Goal: Information Seeking & Learning: Learn about a topic

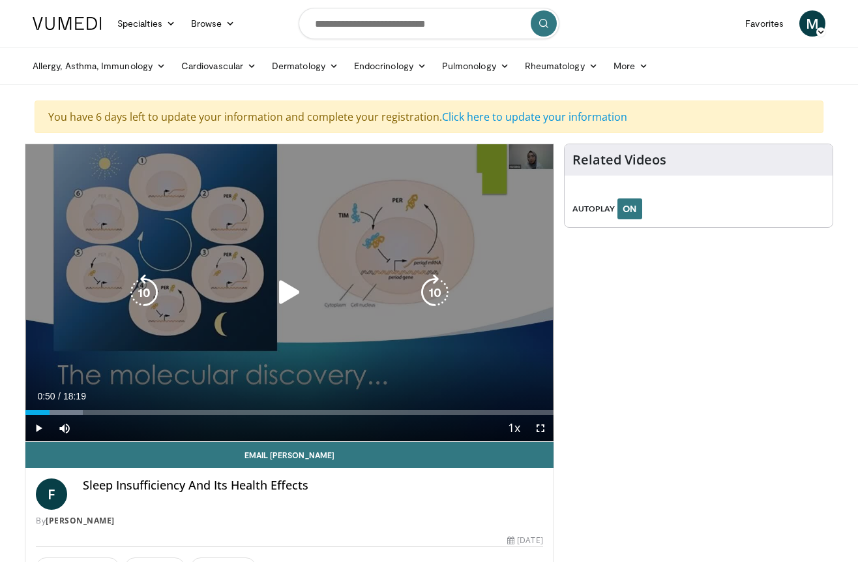
click at [275, 279] on icon "Video Player" at bounding box center [289, 292] width 37 height 37
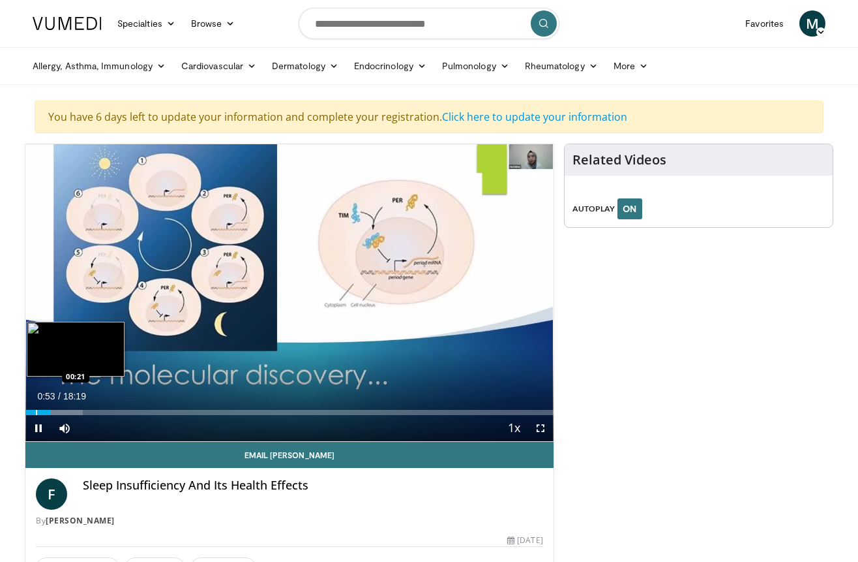
click at [35, 408] on div "Loaded : 10.82% 00:53 00:21" at bounding box center [289, 408] width 528 height 12
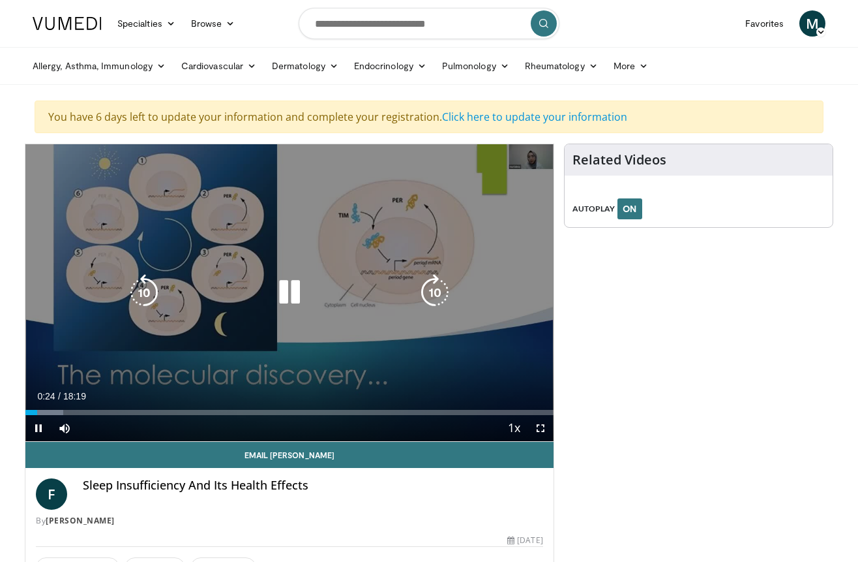
click at [174, 330] on div "10 seconds Tap to unmute" at bounding box center [289, 292] width 528 height 297
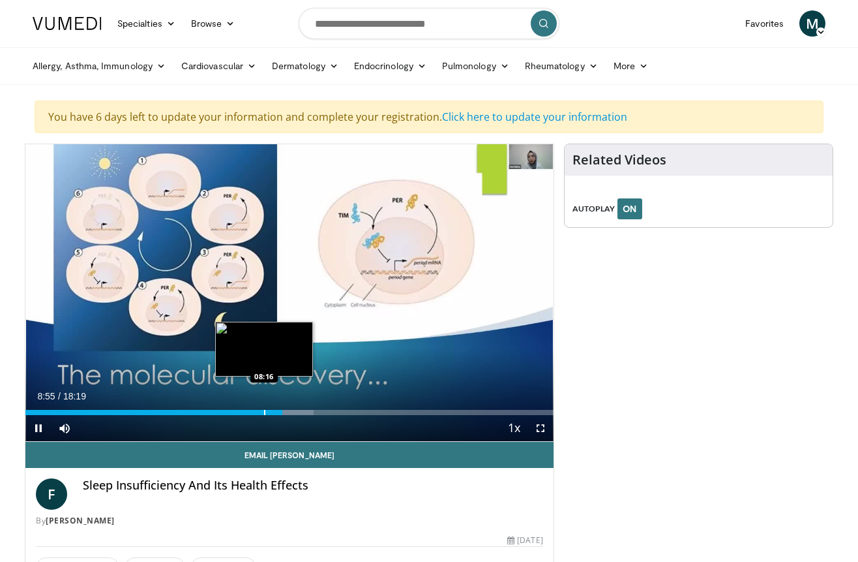
click at [264, 412] on div "Progress Bar" at bounding box center [264, 412] width 1 height 5
click at [260, 411] on div "Progress Bar" at bounding box center [260, 412] width 1 height 5
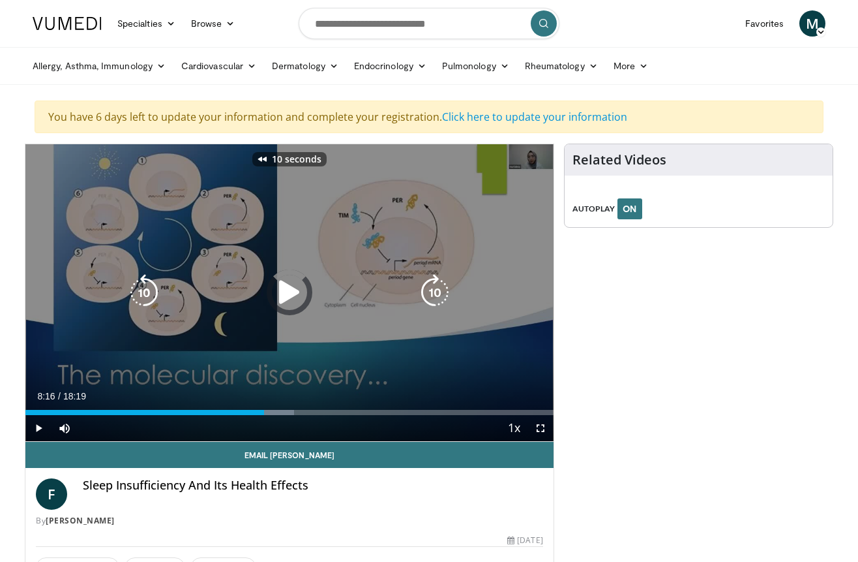
drag, startPoint x: 267, startPoint y: 242, endPoint x: 274, endPoint y: 210, distance: 32.6
click at [0, 0] on body "Specialties Adult & Family Medicine Allergy, Asthma, Immunology Anesthesiology …" at bounding box center [429, 438] width 858 height 877
click at [342, 275] on div "10 seconds Tap to unmute" at bounding box center [289, 292] width 528 height 297
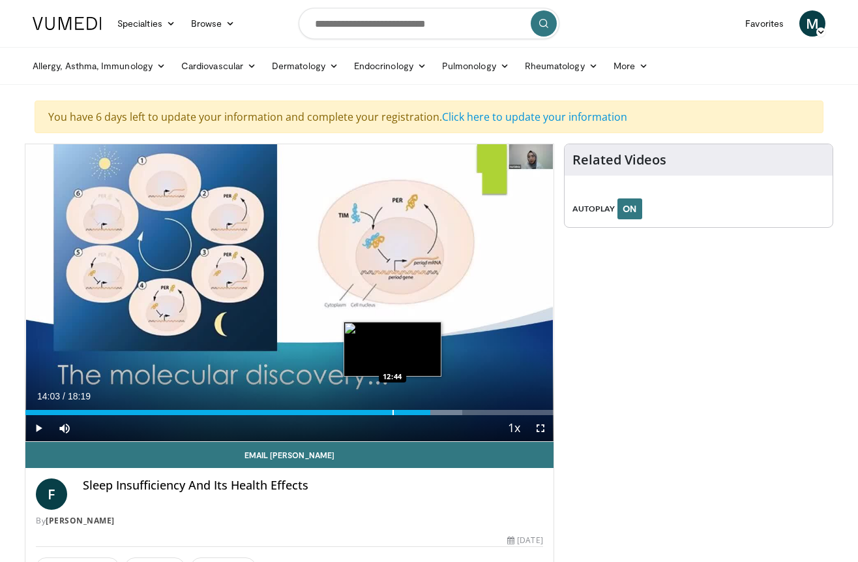
click at [393, 407] on div "Loaded : 82.75% 14:03 12:44" at bounding box center [289, 408] width 528 height 12
click at [373, 410] on div "12:44" at bounding box center [208, 412] width 367 height 5
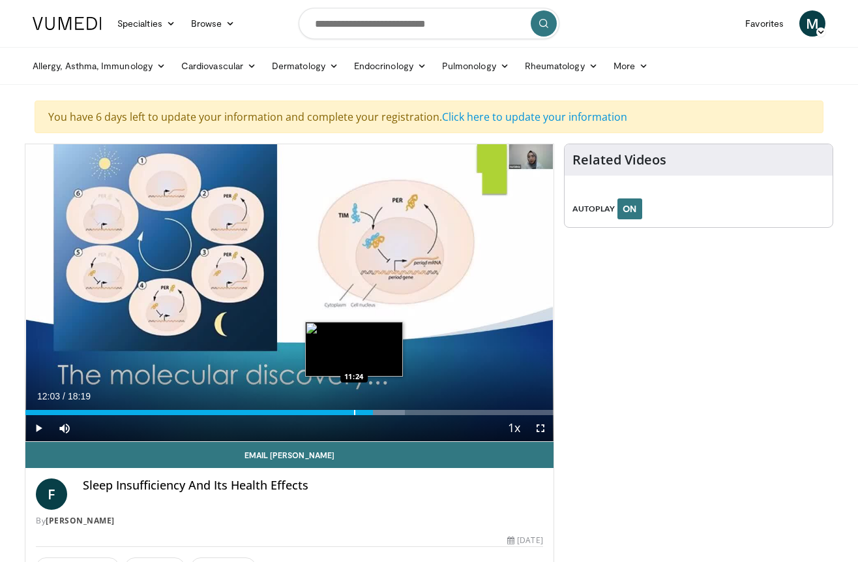
click at [354, 410] on div "Progress Bar" at bounding box center [354, 412] width 1 height 5
click at [335, 410] on div "Progress Bar" at bounding box center [335, 412] width 1 height 5
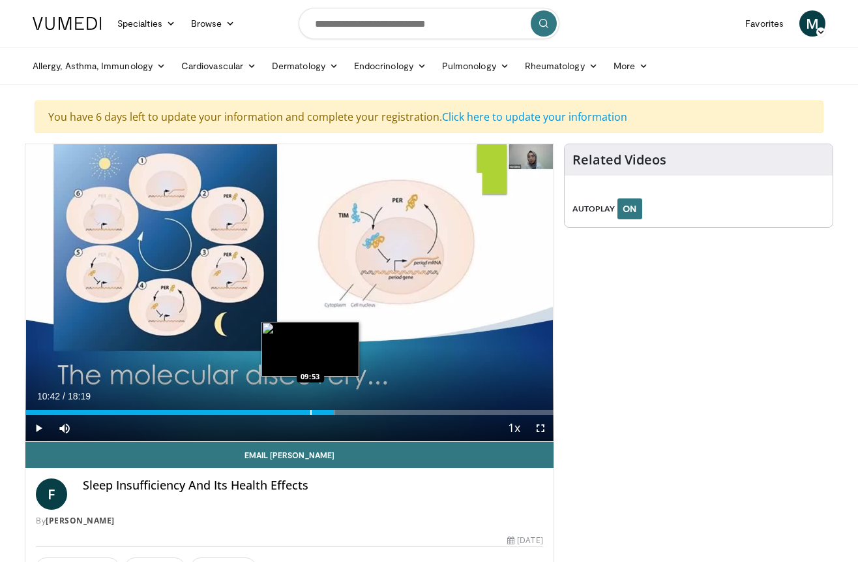
click at [310, 410] on div "Progress Bar" at bounding box center [310, 412] width 1 height 5
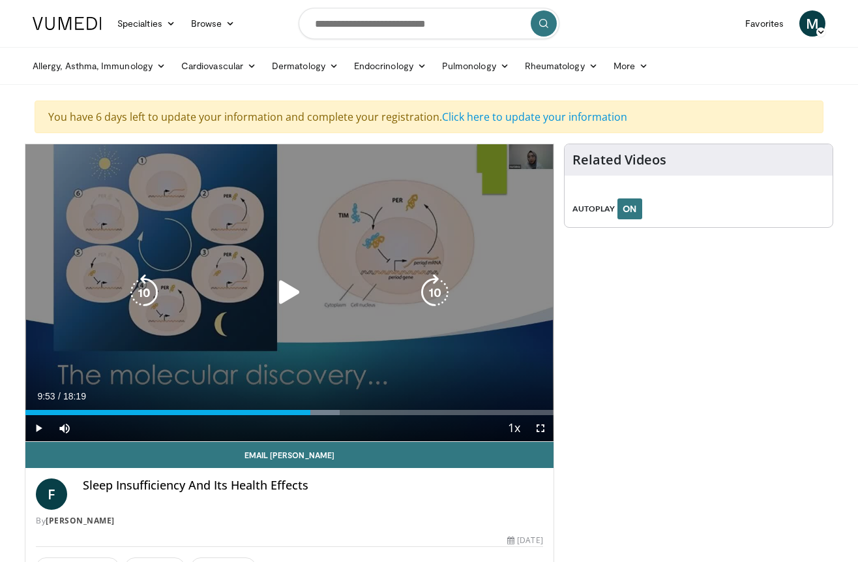
click at [323, 357] on div "10 seconds Tap to unmute" at bounding box center [289, 292] width 528 height 297
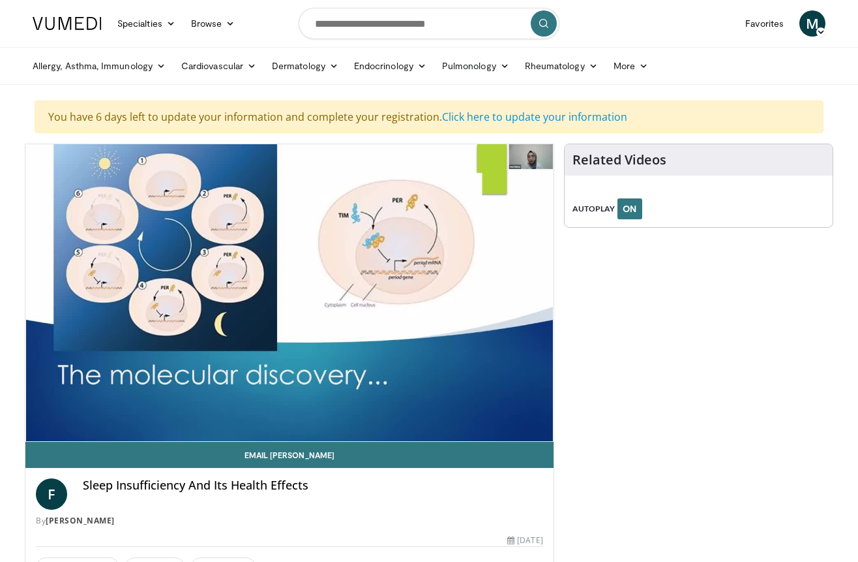
click at [677, 296] on div "Related Videos AUTOPLAY ON" at bounding box center [698, 446] width 269 height 605
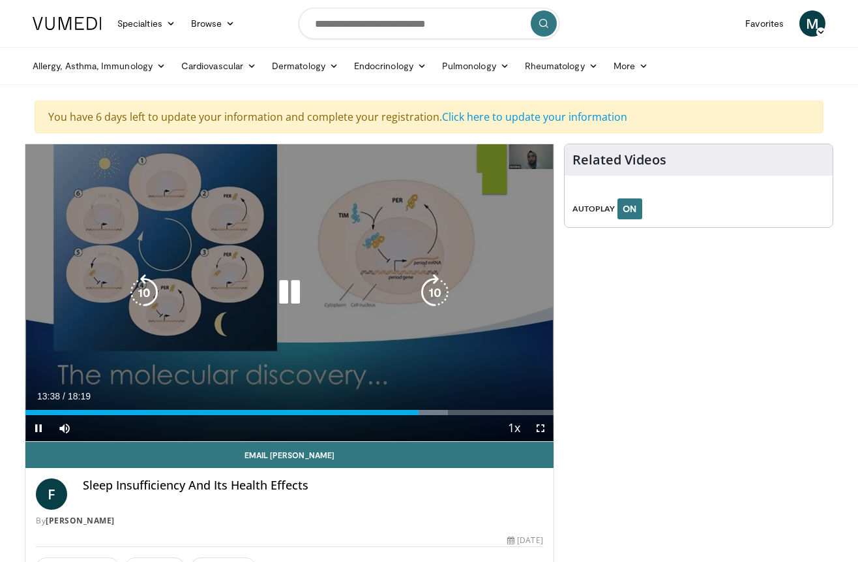
click at [459, 346] on div "10 seconds Tap to unmute" at bounding box center [289, 292] width 528 height 297
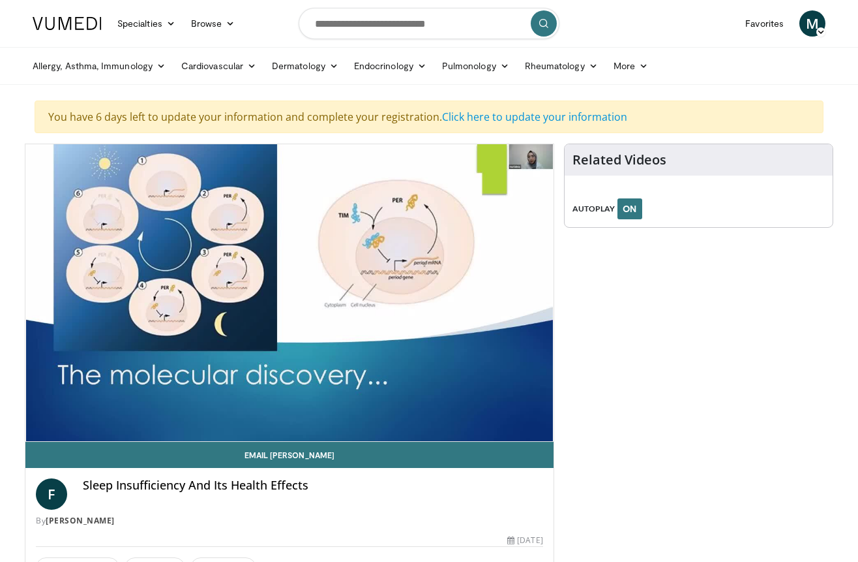
click at [669, 180] on div "Related Videos AUTOPLAY ON" at bounding box center [698, 186] width 269 height 84
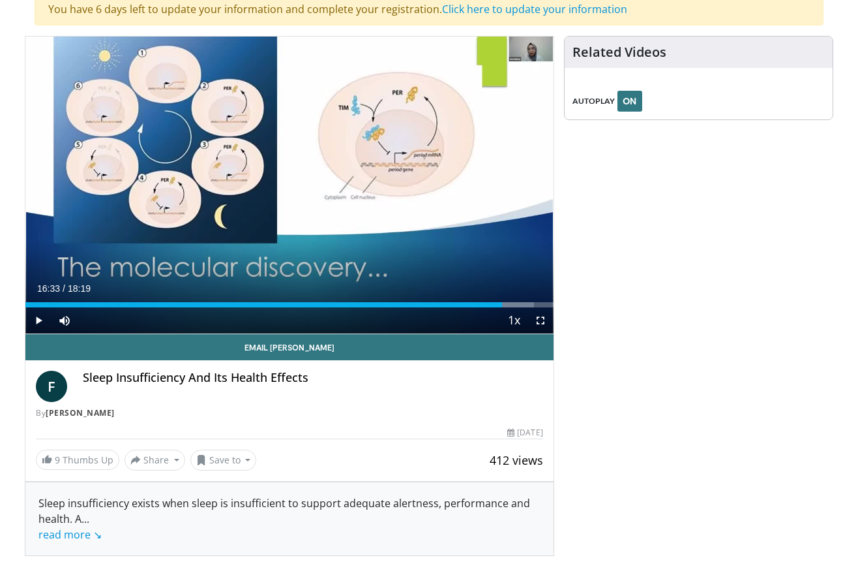
scroll to position [114, 0]
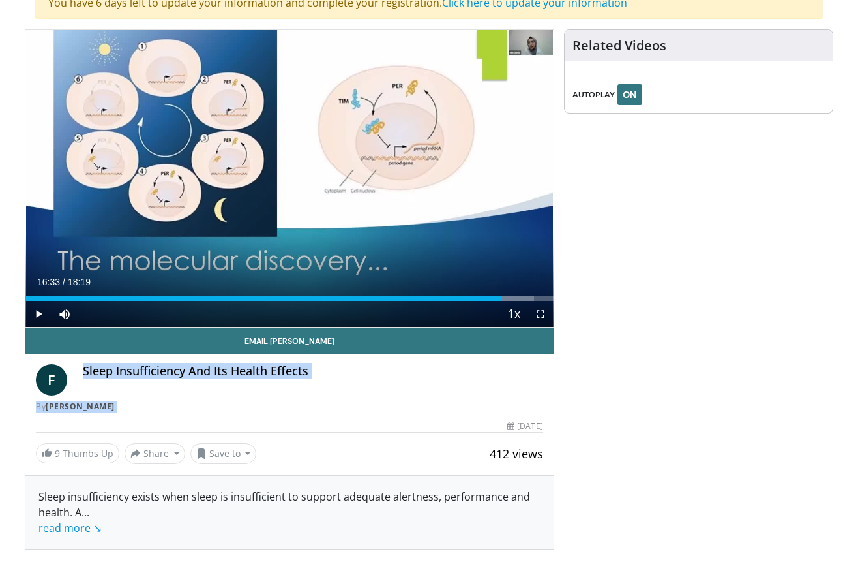
drag, startPoint x: 81, startPoint y: 368, endPoint x: 166, endPoint y: 427, distance: 103.7
click at [166, 427] on div "Email Fnu F Sleep Insufficiency And Its Health Effects By Fnu Fatima 412 views …" at bounding box center [289, 395] width 528 height 136
copy div "Sleep Insufficiency And Its Health Effects By Fnu Fatima 412 views"
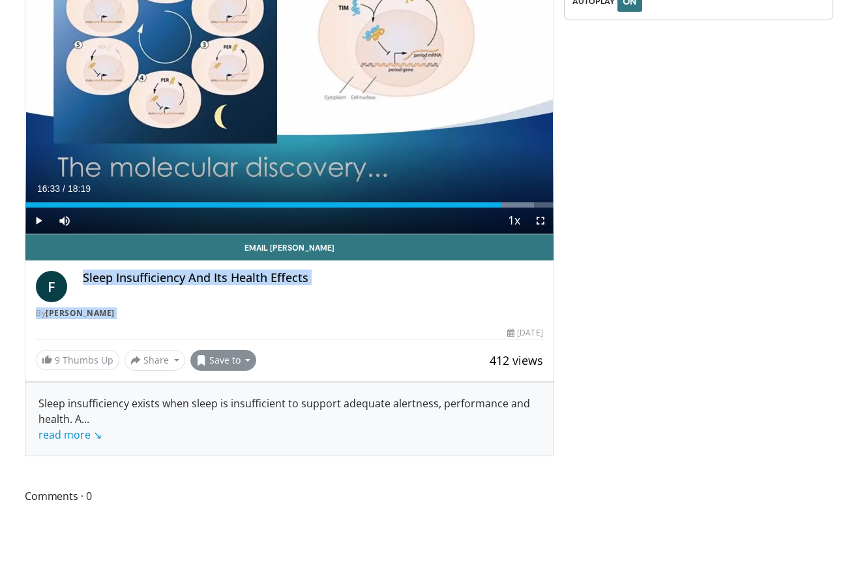
scroll to position [209, 0]
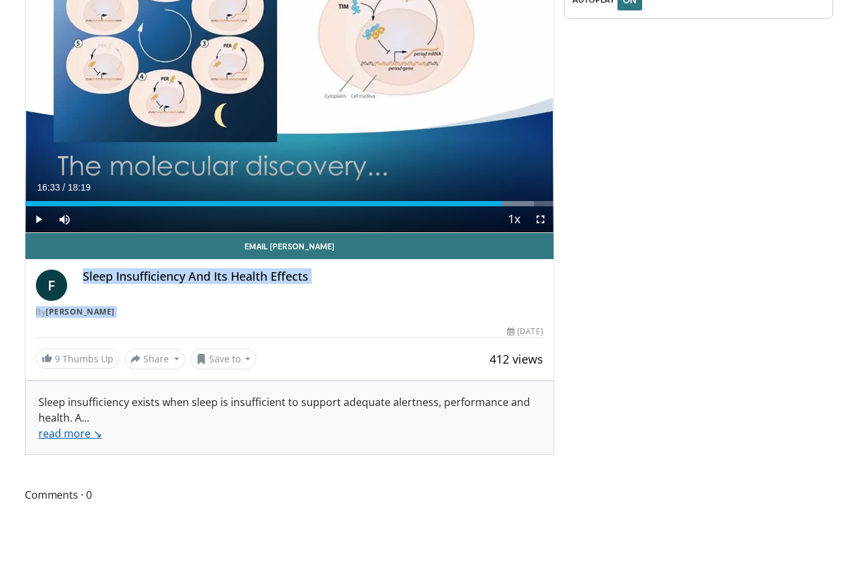
click at [79, 436] on link "read more ↘" at bounding box center [69, 433] width 63 height 14
click at [79, 435] on link "↖ read less" at bounding box center [65, 433] width 55 height 14
click at [79, 435] on link "read more ↘" at bounding box center [69, 433] width 63 height 14
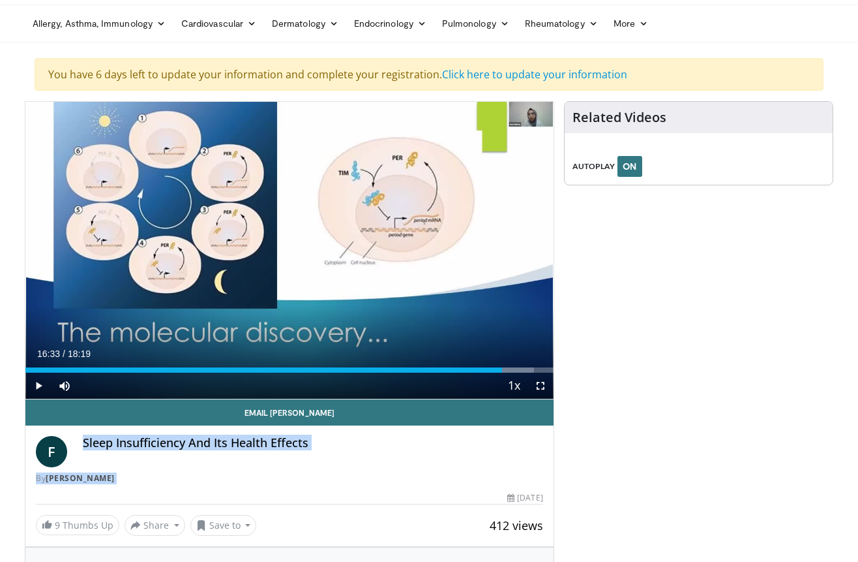
scroll to position [0, 0]
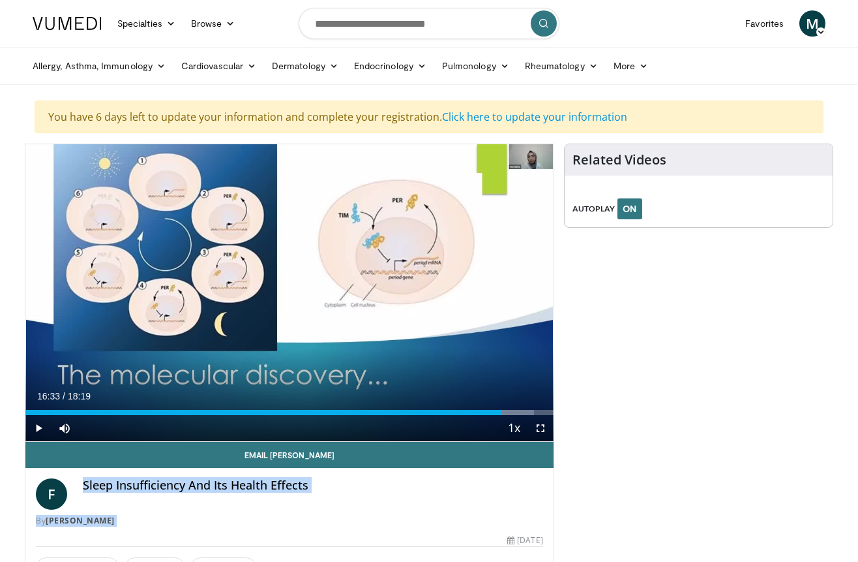
click at [816, 28] on span "M" at bounding box center [813, 23] width 26 height 26
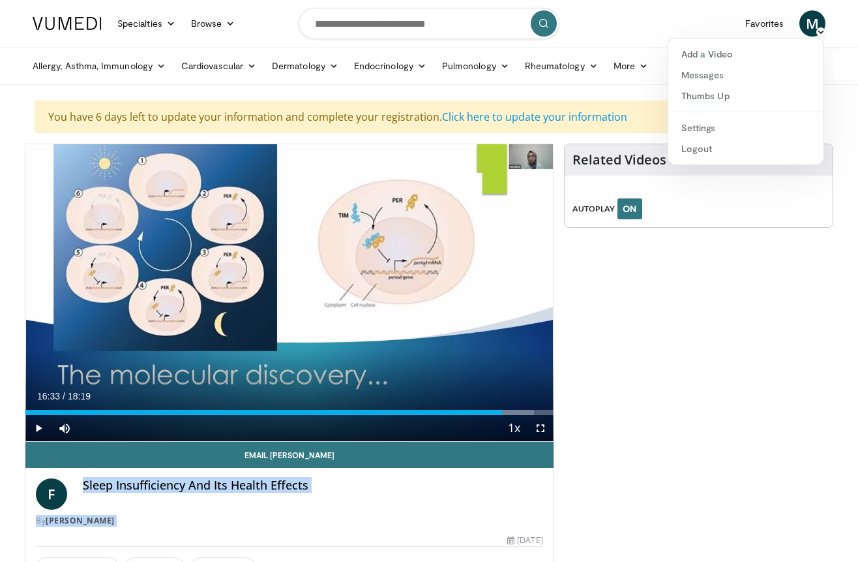
click at [599, 376] on div "Related Videos AUTOPLAY ON" at bounding box center [698, 446] width 269 height 605
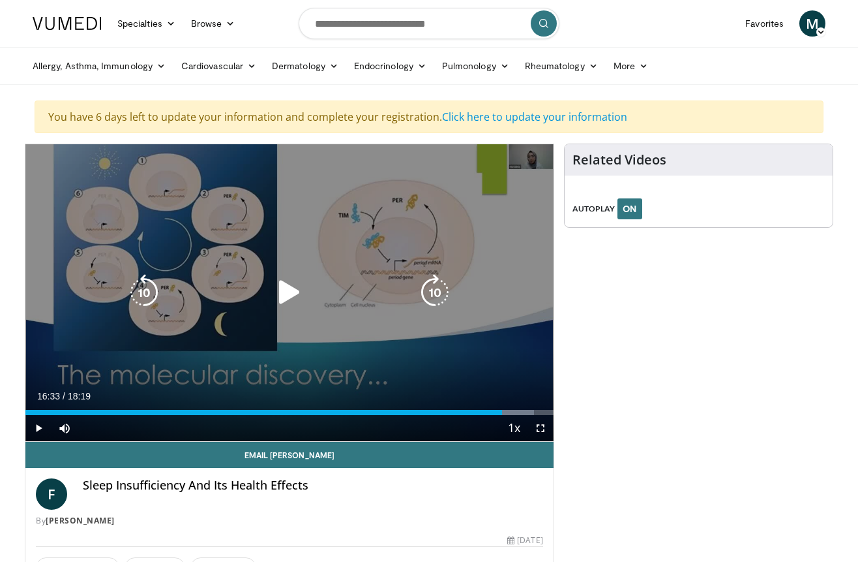
click at [281, 285] on icon "Video Player" at bounding box center [289, 292] width 37 height 37
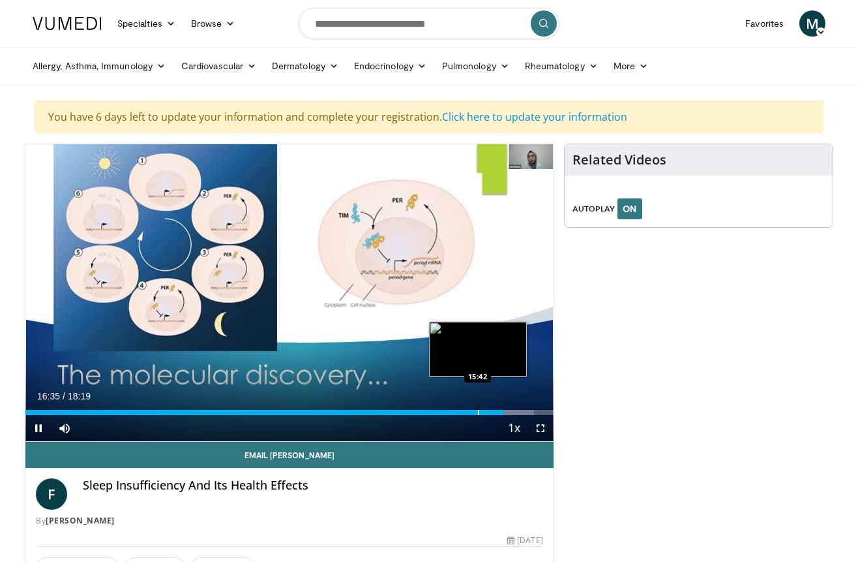
click at [477, 408] on div "Loaded : 96.39% 16:35 15:42" at bounding box center [289, 408] width 528 height 12
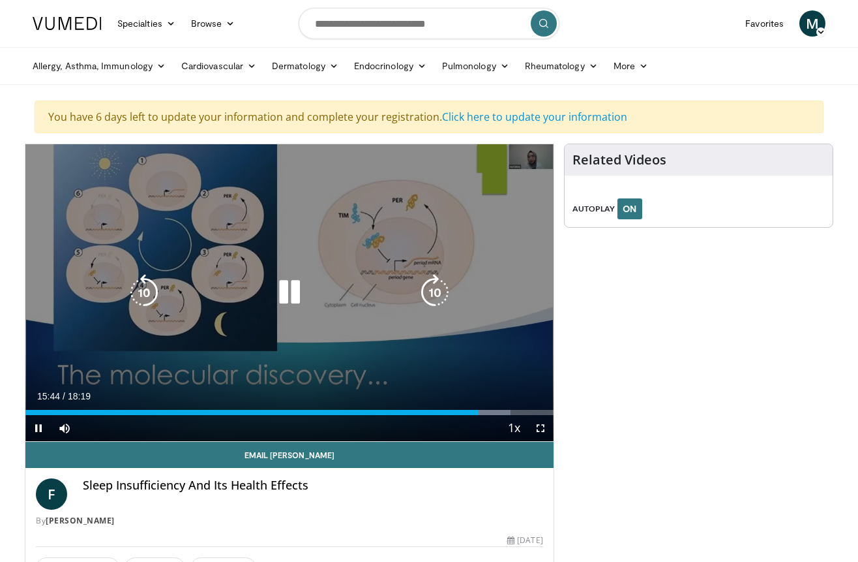
click at [315, 324] on div "10 seconds Tap to unmute" at bounding box center [289, 292] width 528 height 297
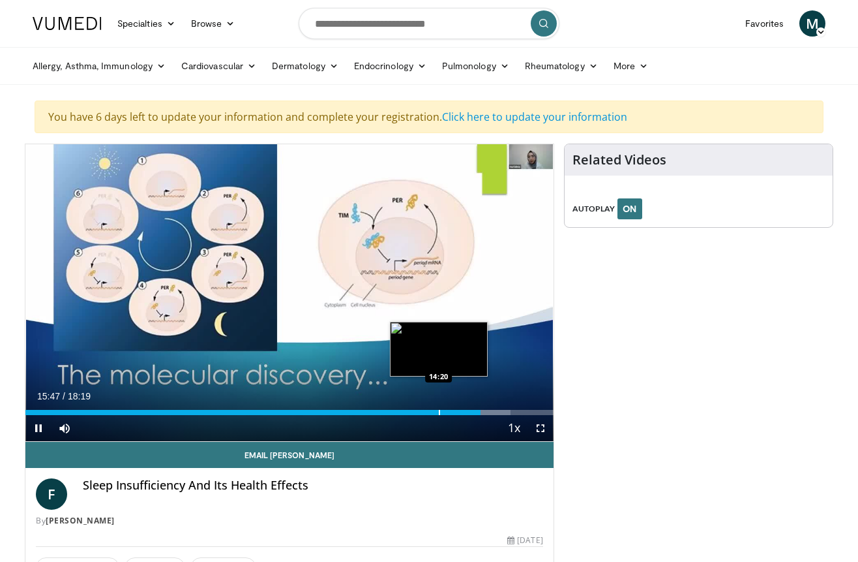
click at [439, 410] on div "Progress Bar" at bounding box center [439, 412] width 1 height 5
click at [415, 410] on div "Progress Bar" at bounding box center [415, 412] width 1 height 5
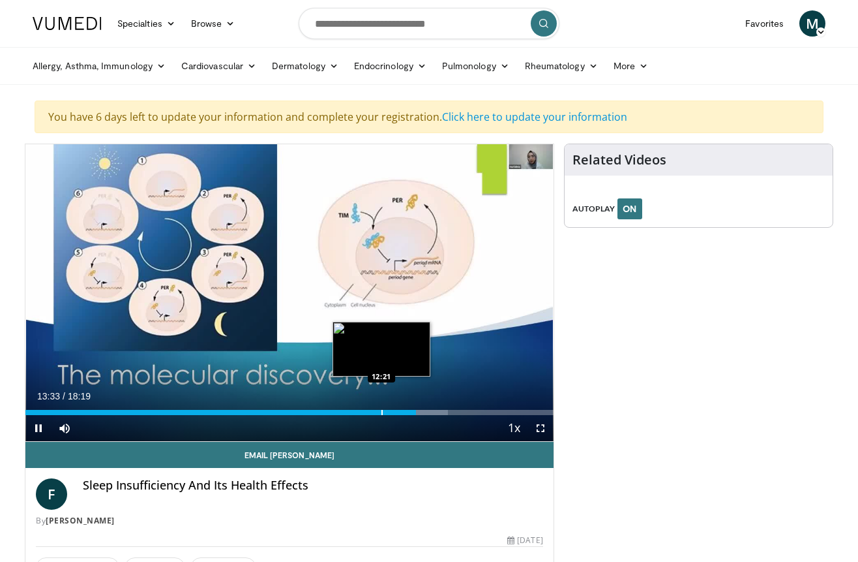
click at [380, 414] on div "13:33" at bounding box center [220, 412] width 391 height 5
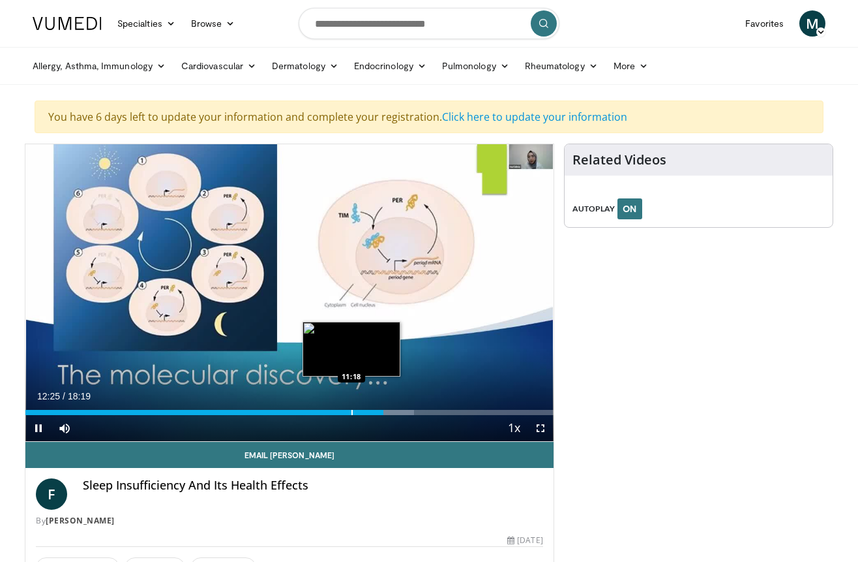
click at [352, 410] on div "Progress Bar" at bounding box center [352, 412] width 1 height 5
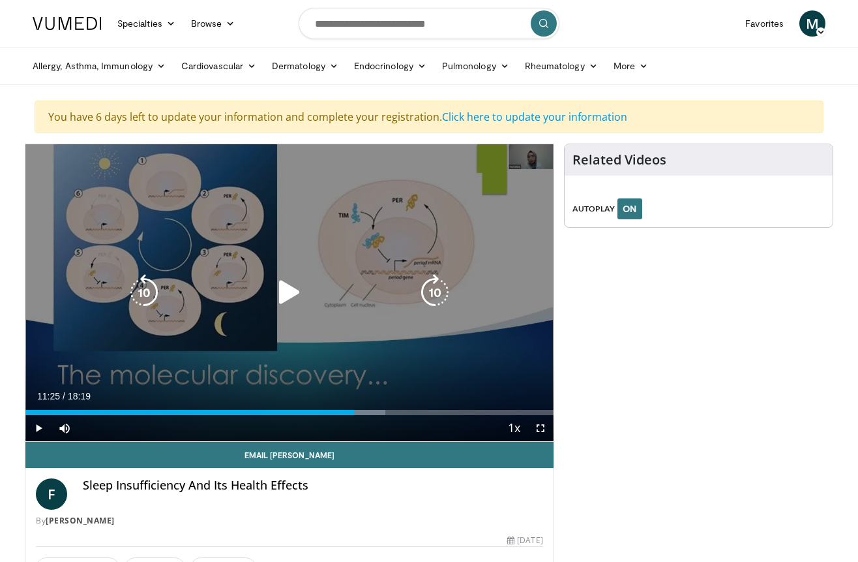
click at [279, 287] on icon "Video Player" at bounding box center [289, 292] width 37 height 37
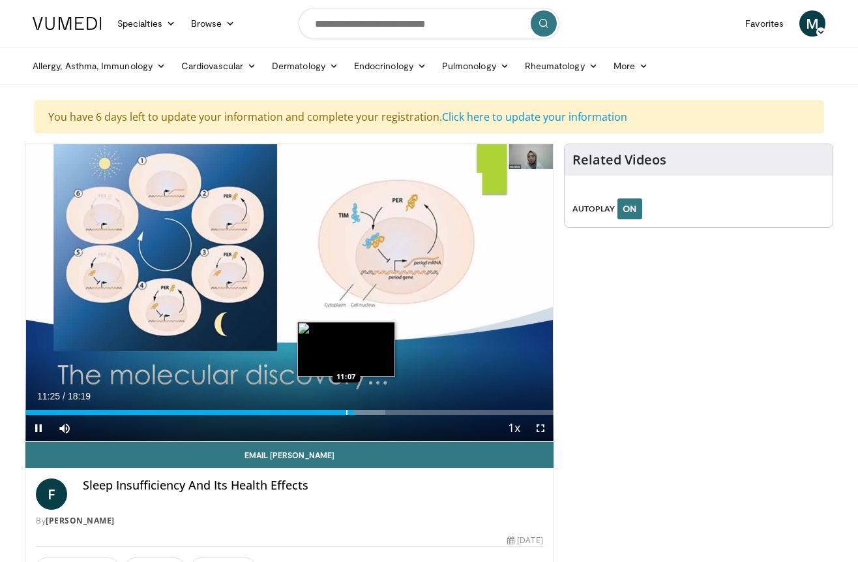
click at [346, 413] on div "Progress Bar" at bounding box center [346, 412] width 1 height 5
click at [335, 408] on div "Loaded : 66.38% 11:09 10:46" at bounding box center [289, 408] width 528 height 12
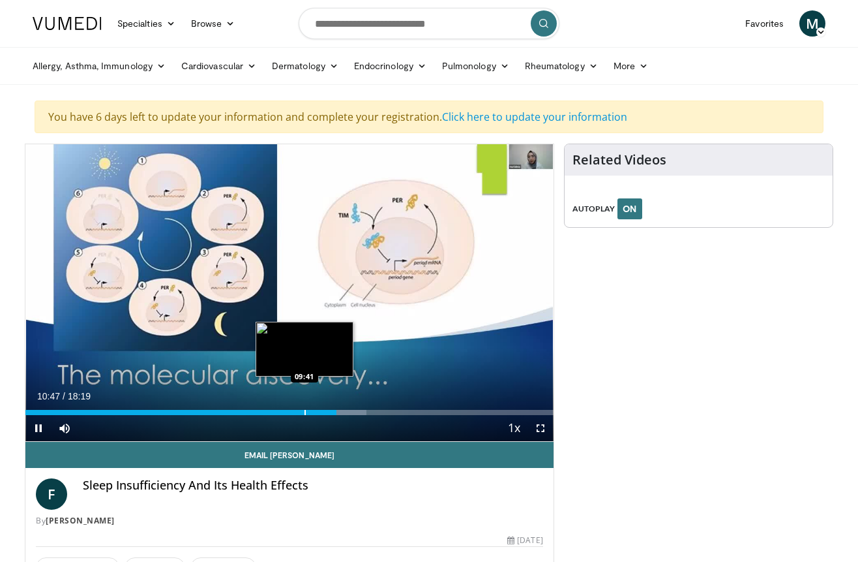
click at [305, 412] on div "Progress Bar" at bounding box center [305, 412] width 1 height 5
click at [293, 412] on div "Progress Bar" at bounding box center [293, 412] width 1 height 5
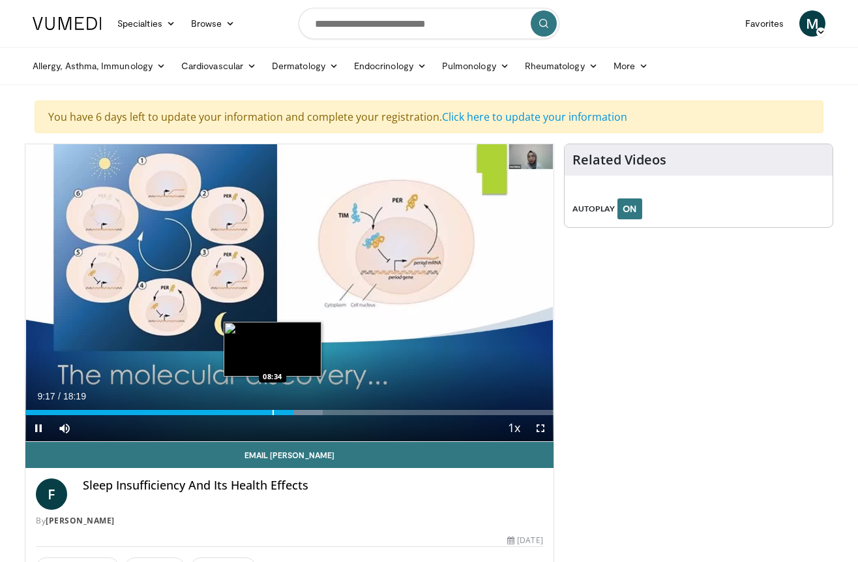
click at [273, 412] on div "Progress Bar" at bounding box center [273, 412] width 1 height 5
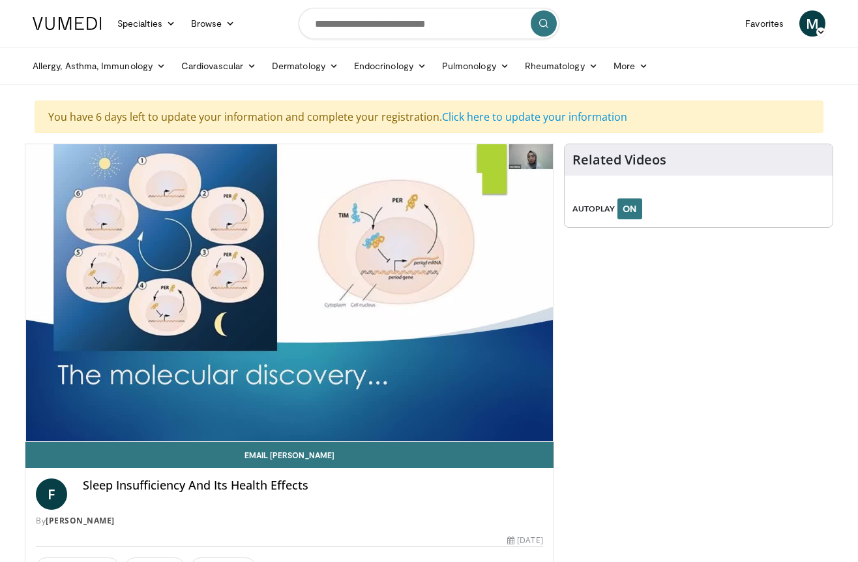
click at [265, 413] on div "10 seconds Tap to unmute" at bounding box center [289, 292] width 528 height 297
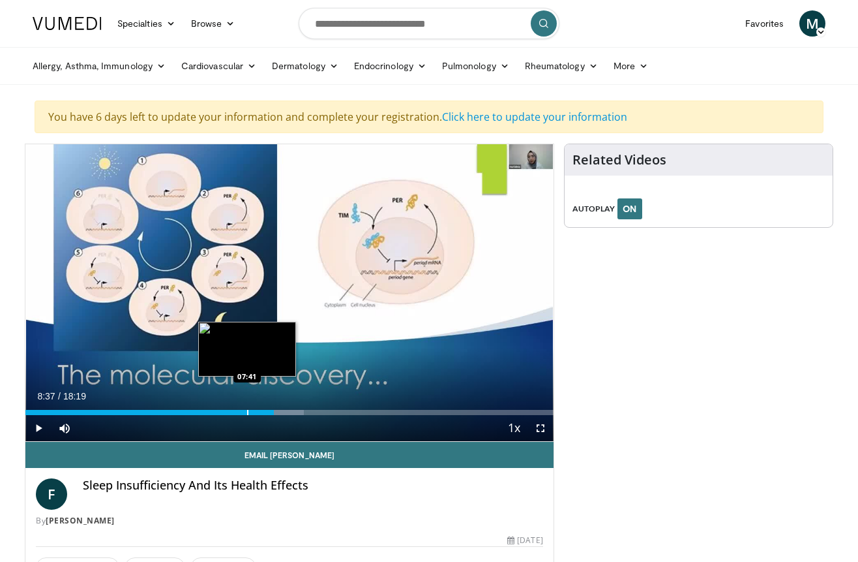
click at [247, 410] on div "Progress Bar" at bounding box center [247, 412] width 1 height 5
click at [231, 410] on div "Progress Bar" at bounding box center [231, 412] width 1 height 5
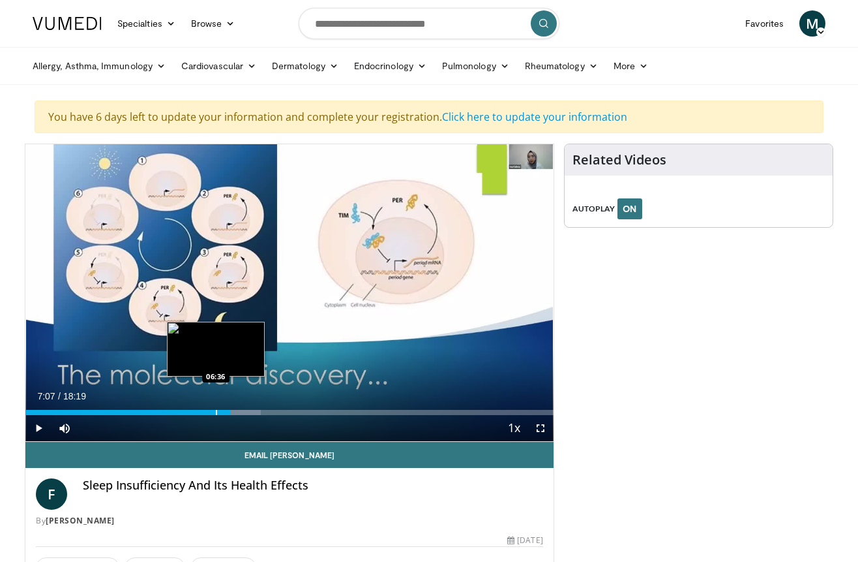
click at [215, 411] on div "07:07" at bounding box center [127, 412] width 205 height 5
click at [196, 413] on div "Progress Bar" at bounding box center [196, 412] width 1 height 5
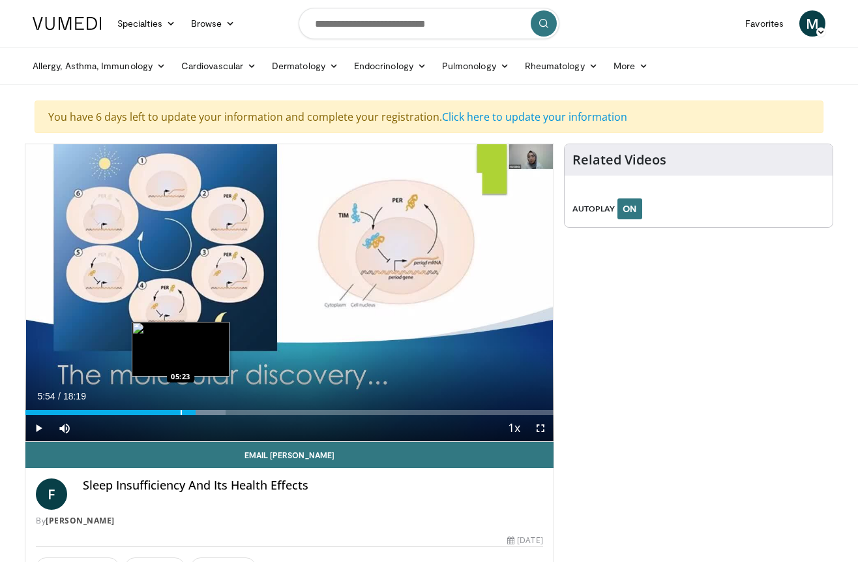
click at [181, 413] on div "Progress Bar" at bounding box center [181, 412] width 1 height 5
click at [171, 413] on div "05:23" at bounding box center [102, 412] width 155 height 5
click at [149, 412] on div "05:02" at bounding box center [97, 412] width 145 height 5
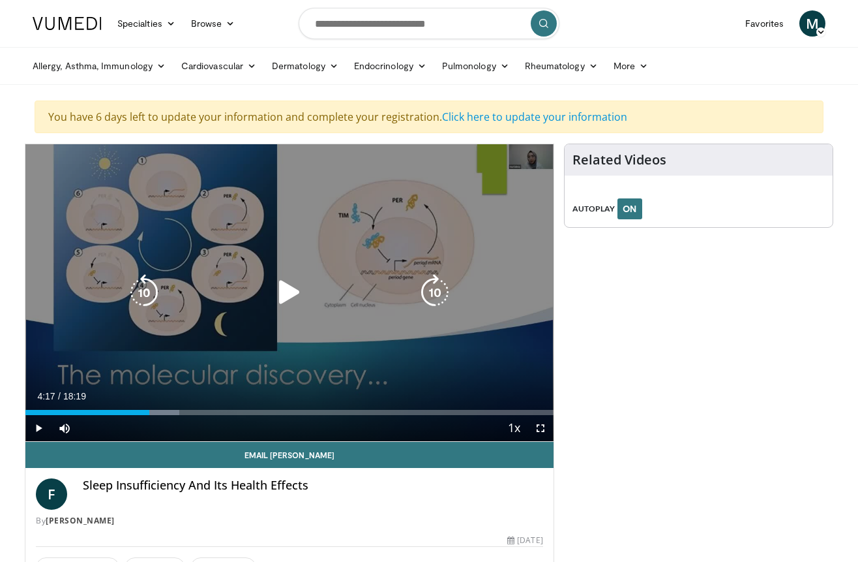
click at [225, 348] on div "10 seconds Tap to unmute" at bounding box center [289, 292] width 528 height 297
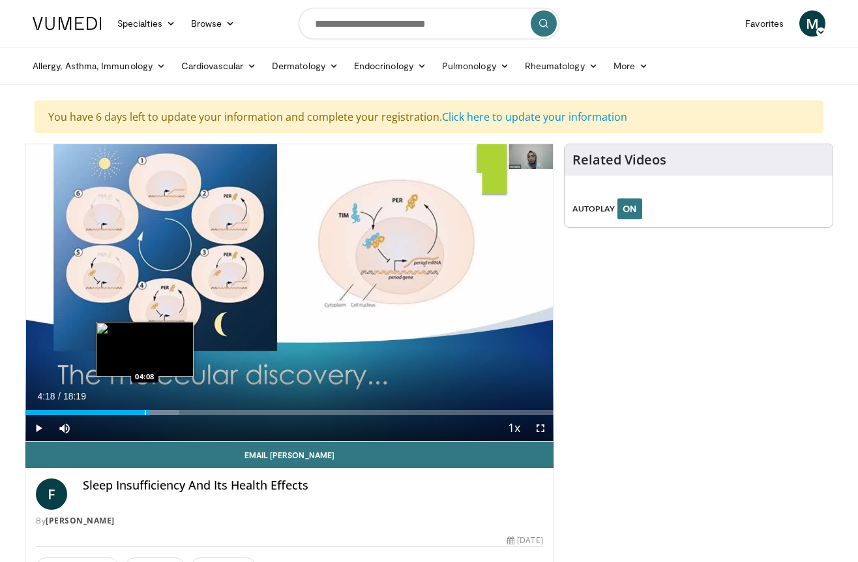
click at [145, 413] on div "Progress Bar" at bounding box center [145, 412] width 1 height 5
click at [134, 412] on div "Progress Bar" at bounding box center [134, 412] width 1 height 5
click at [130, 412] on div "Progress Bar" at bounding box center [130, 412] width 1 height 5
click at [121, 412] on div "Progress Bar" at bounding box center [121, 412] width 1 height 5
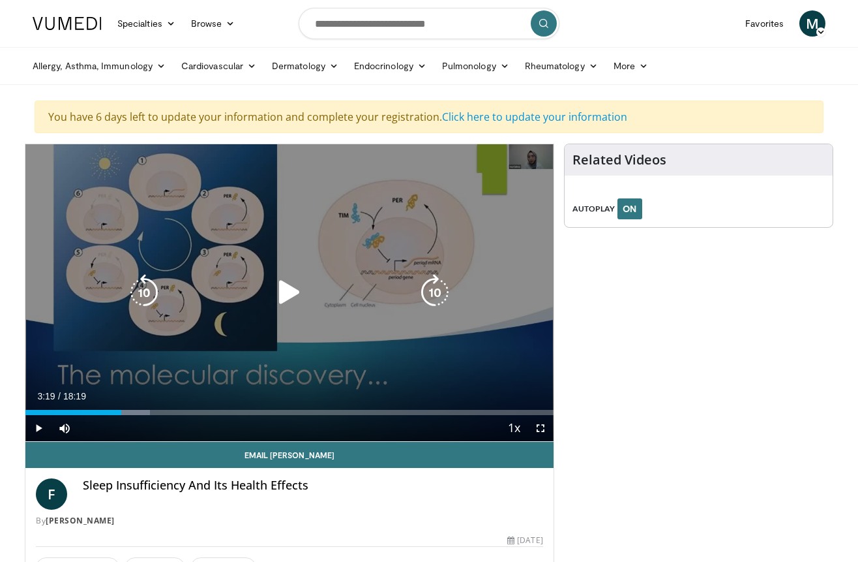
drag, startPoint x: 178, startPoint y: 238, endPoint x: 230, endPoint y: 303, distance: 83.0
click at [230, 303] on div "10 seconds Tap to unmute" at bounding box center [289, 292] width 528 height 297
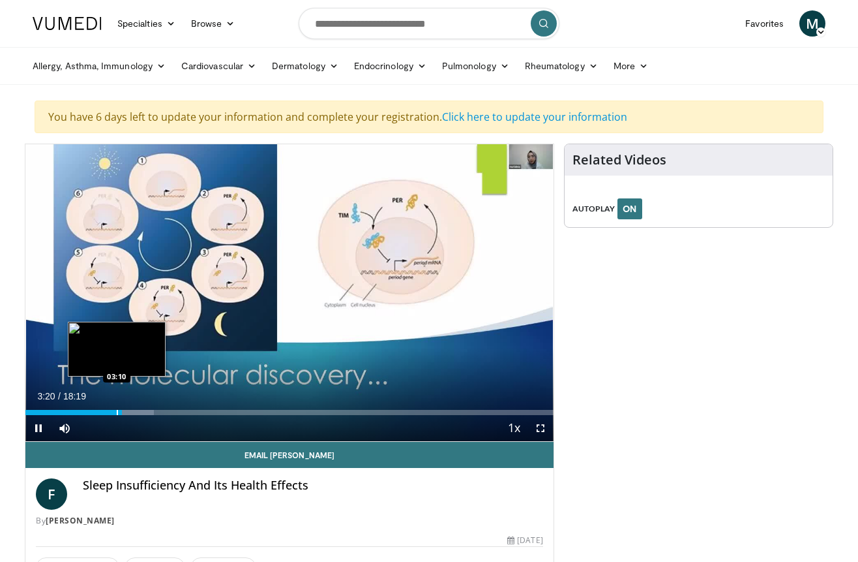
click at [117, 411] on div "Progress Bar" at bounding box center [117, 412] width 1 height 5
click at [102, 412] on div "03:10" at bounding box center [70, 412] width 91 height 5
click at [93, 412] on div "Progress Bar" at bounding box center [93, 412] width 1 height 5
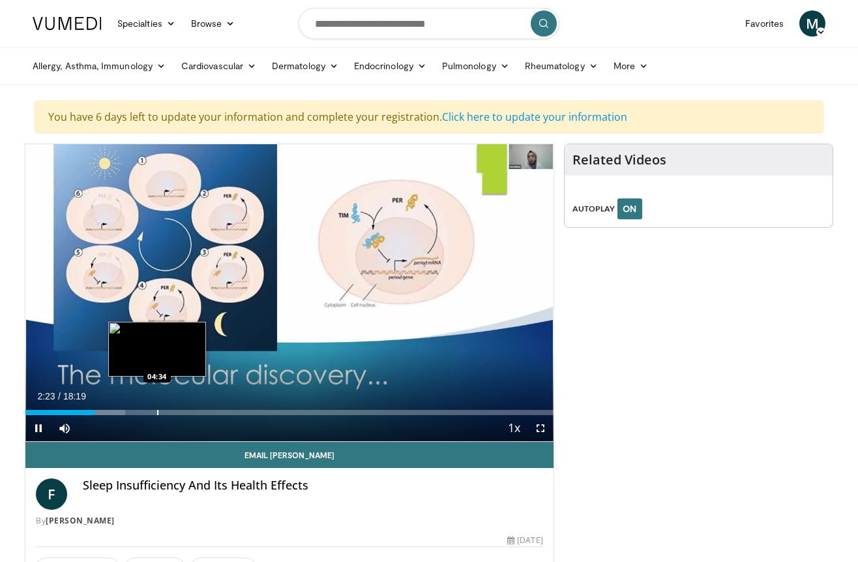
click at [157, 412] on div "Progress Bar" at bounding box center [157, 412] width 1 height 5
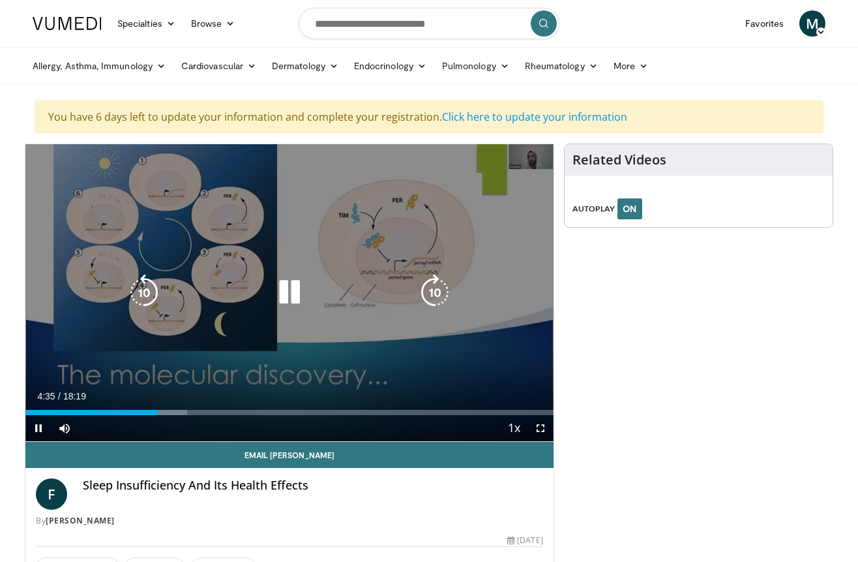
click at [329, 249] on div "10 seconds Tap to unmute" at bounding box center [289, 292] width 528 height 297
click at [497, 287] on div "10 seconds Tap to unmute" at bounding box center [289, 292] width 528 height 297
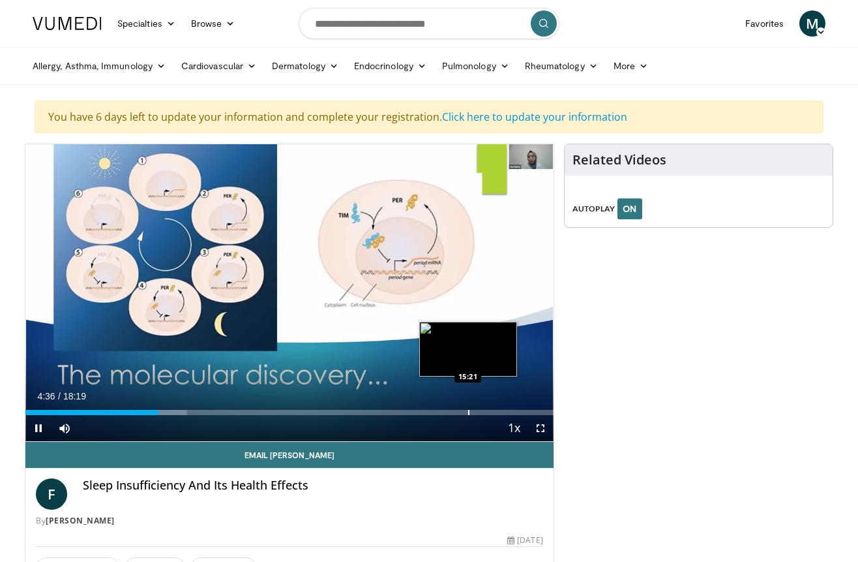
click at [468, 410] on div "Progress Bar" at bounding box center [468, 412] width 1 height 5
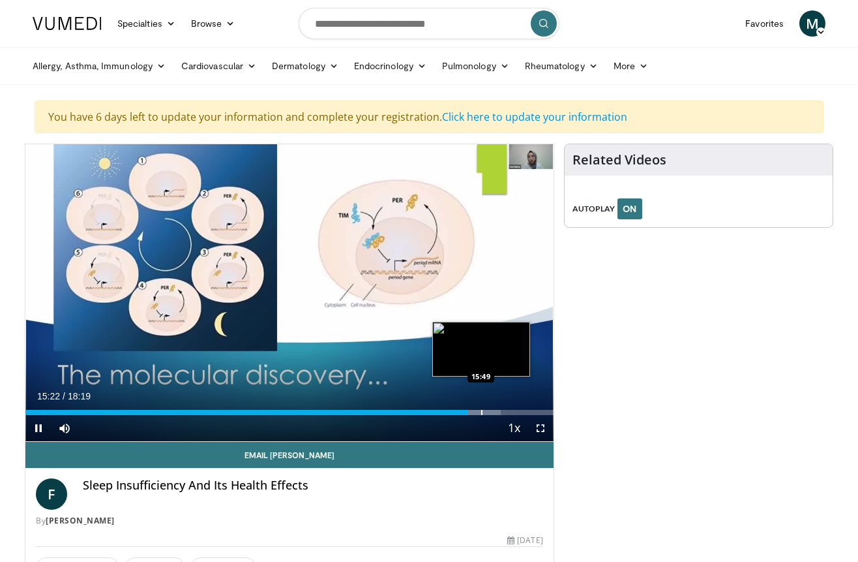
click at [481, 411] on div "Progress Bar" at bounding box center [481, 412] width 1 height 5
click at [497, 411] on div "Progress Bar" at bounding box center [497, 412] width 1 height 5
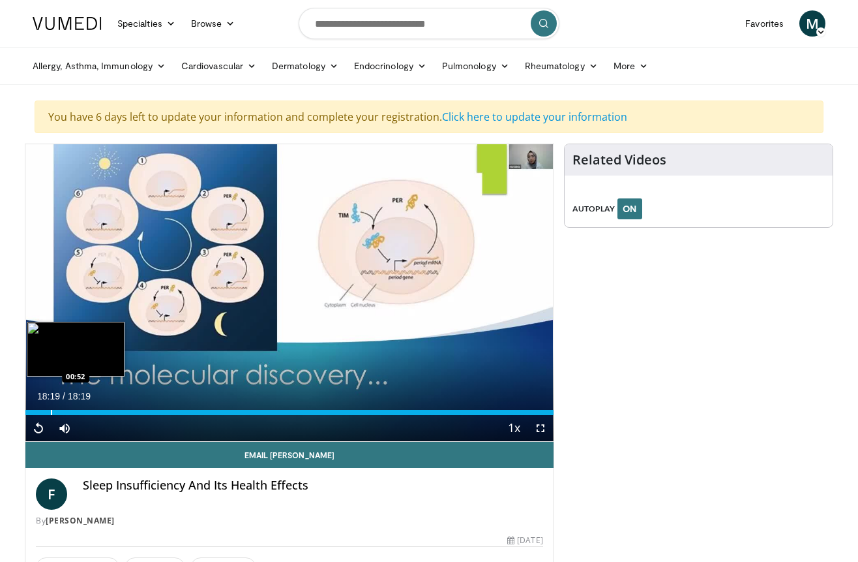
click at [51, 411] on div "Progress Bar" at bounding box center [51, 412] width 1 height 5
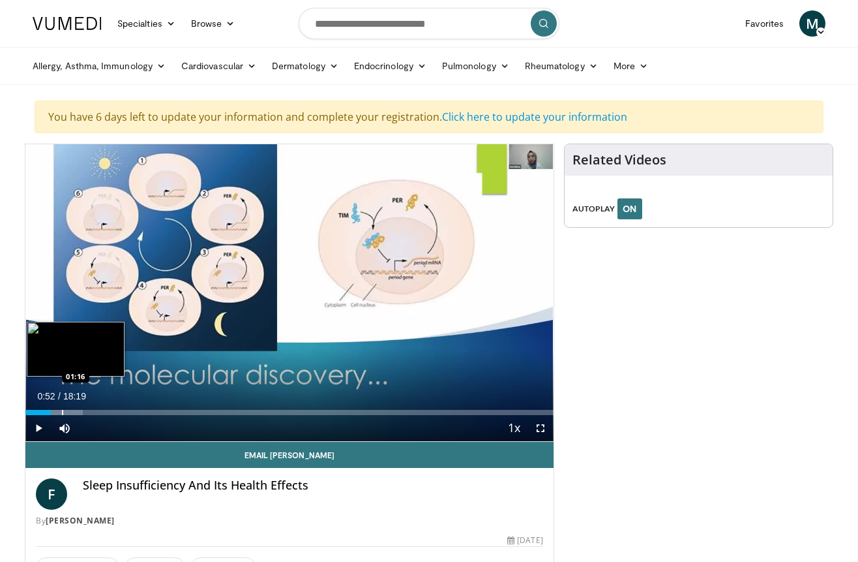
click at [61, 410] on div "Progress Bar" at bounding box center [66, 412] width 33 height 5
click at [74, 410] on div "Progress Bar" at bounding box center [74, 412] width 1 height 5
click at [85, 408] on div "Loaded : 15.33% 01:40 02:04" at bounding box center [289, 408] width 528 height 12
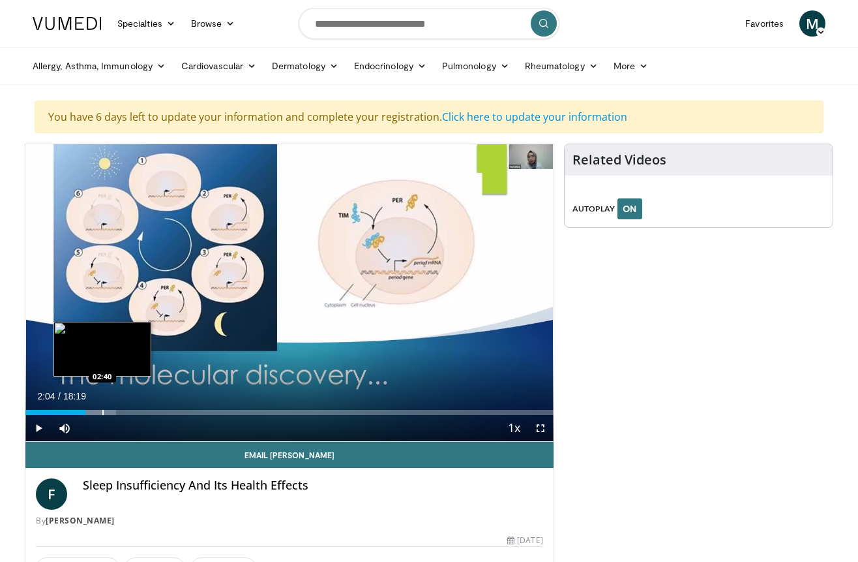
click at [102, 408] on div "Loaded : 17.13% 02:04 02:40" at bounding box center [289, 408] width 528 height 12
click at [113, 410] on div "Progress Bar" at bounding box center [113, 412] width 1 height 5
click at [123, 410] on div "Progress Bar" at bounding box center [123, 412] width 1 height 5
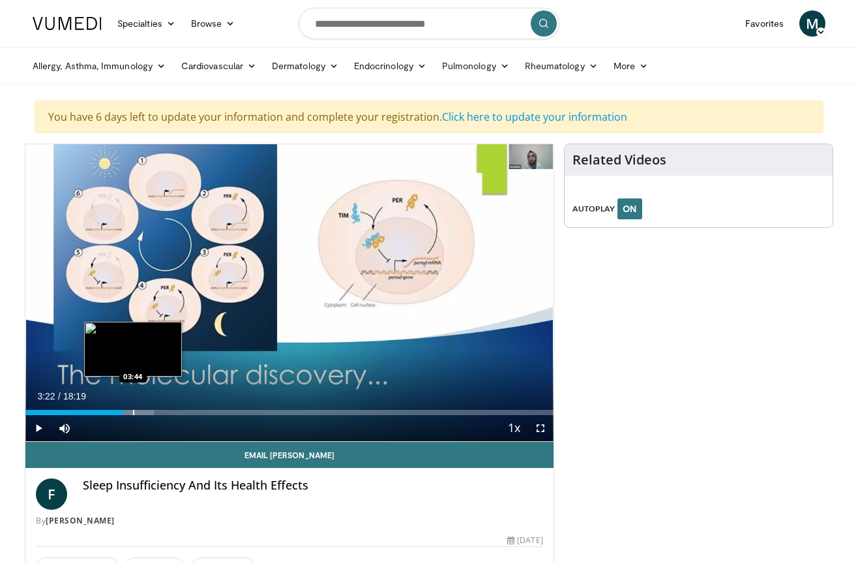
click at [133, 410] on div "Progress Bar" at bounding box center [133, 412] width 1 height 5
click at [139, 413] on div "Progress Bar" at bounding box center [139, 412] width 1 height 5
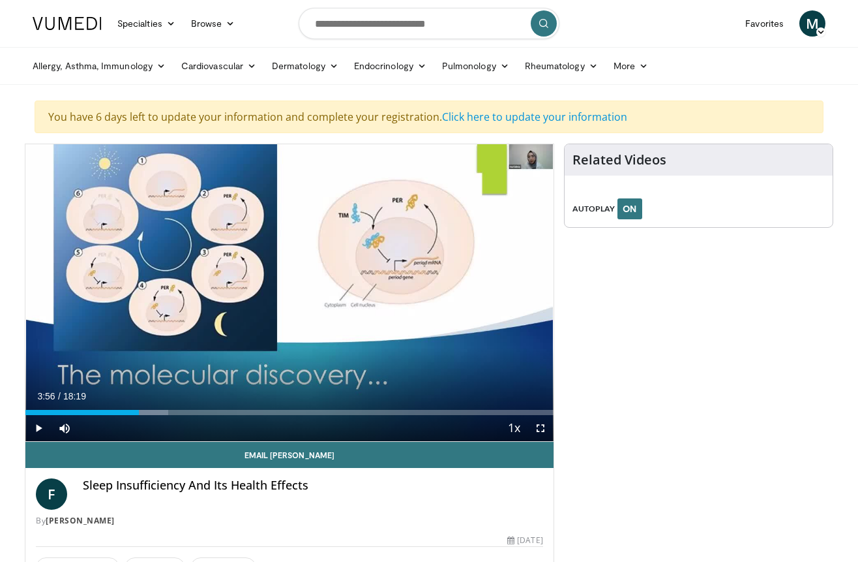
click at [147, 416] on div "Current Time 3:56 / Duration 18:19 Play Skip Backward Skip Forward Mute 0% Load…" at bounding box center [289, 428] width 528 height 26
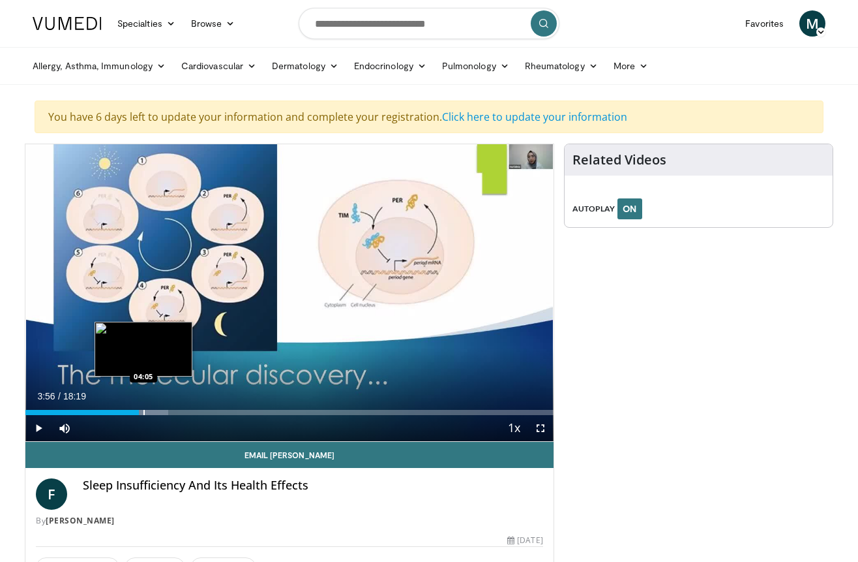
click at [144, 412] on div "Progress Bar" at bounding box center [144, 412] width 1 height 5
click at [150, 412] on div "Progress Bar" at bounding box center [150, 412] width 1 height 5
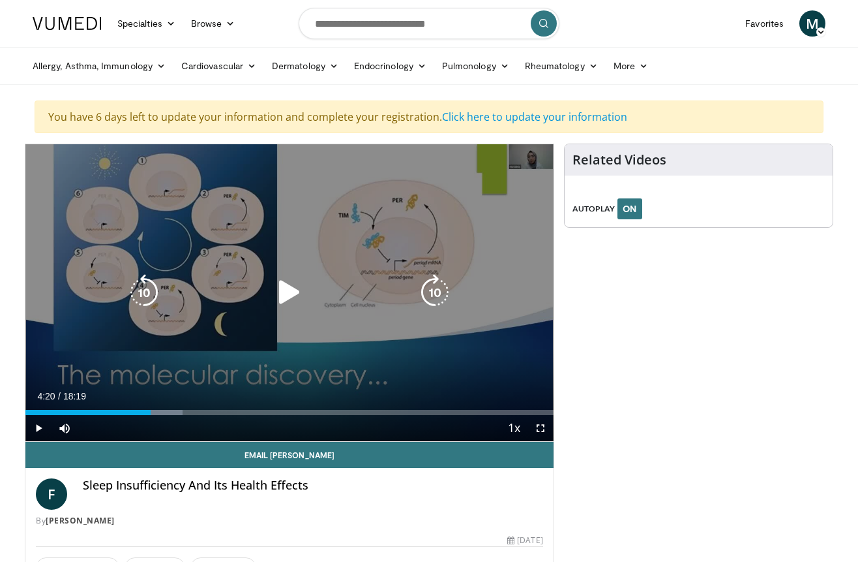
click at [327, 193] on div "10 seconds Tap to unmute" at bounding box center [289, 292] width 528 height 297
click at [340, 219] on div "10 seconds Tap to unmute" at bounding box center [289, 292] width 528 height 297
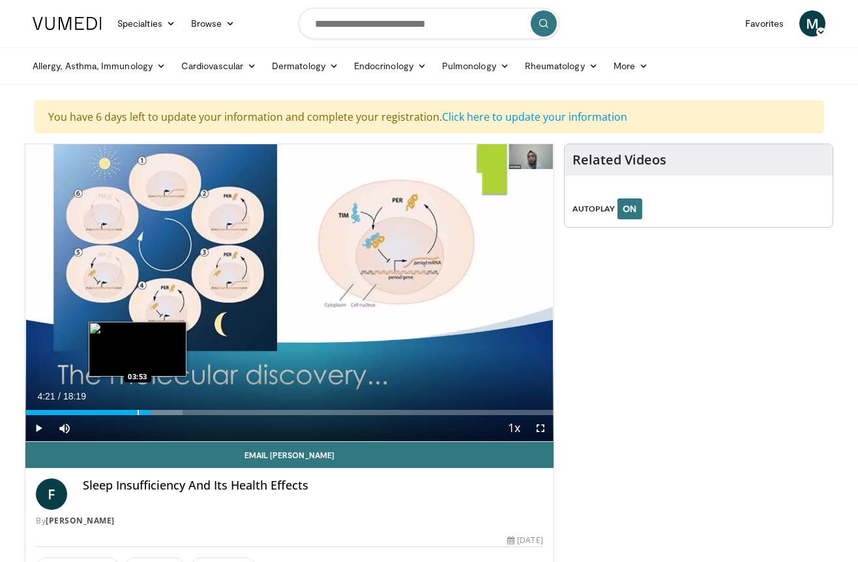
click at [138, 412] on div "Progress Bar" at bounding box center [138, 412] width 1 height 5
click at [146, 413] on div "Progress Bar" at bounding box center [146, 412] width 1 height 5
click at [154, 411] on div "Progress Bar" at bounding box center [154, 412] width 1 height 5
click at [164, 411] on div "Progress Bar" at bounding box center [164, 412] width 1 height 5
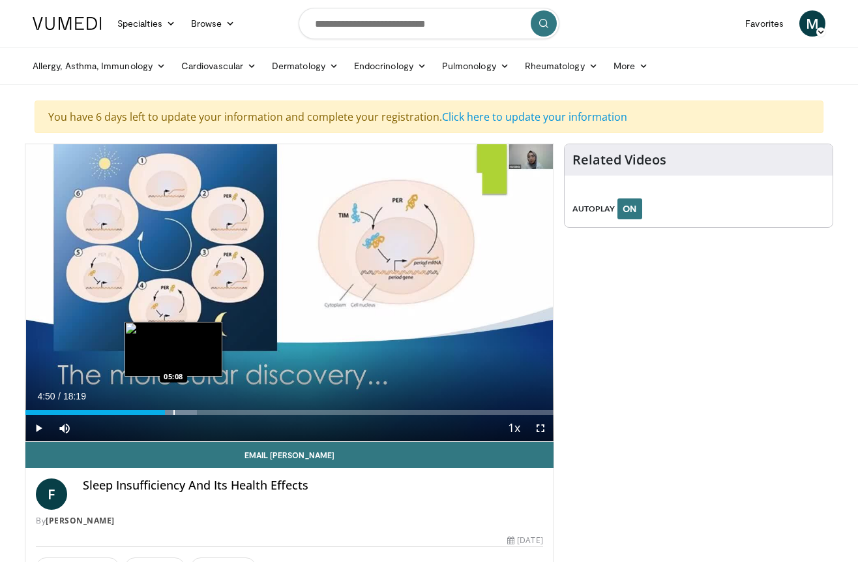
click at [174, 411] on div "Progress Bar" at bounding box center [174, 412] width 1 height 5
click at [181, 413] on div "Progress Bar" at bounding box center [181, 412] width 1 height 5
click at [191, 413] on div "Progress Bar" at bounding box center [191, 412] width 1 height 5
click at [198, 413] on div "Progress Bar" at bounding box center [198, 412] width 1 height 5
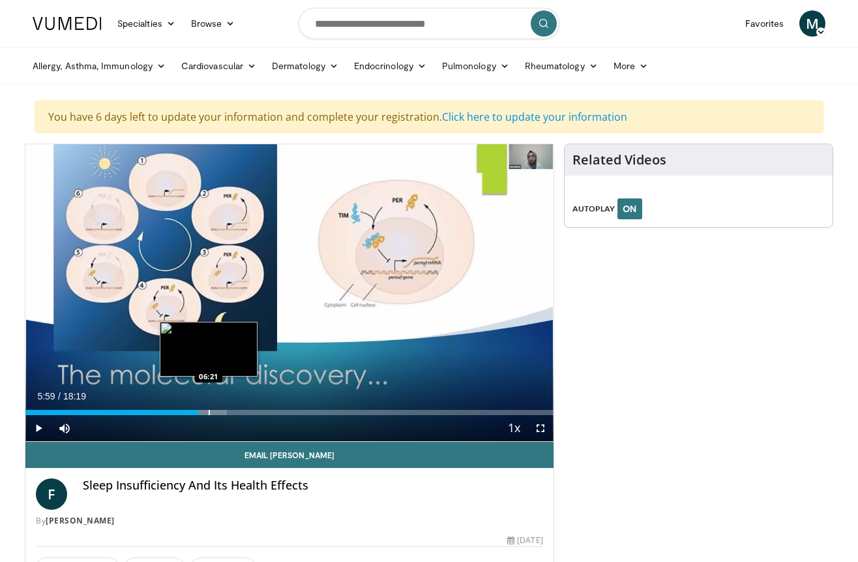
click at [209, 413] on div "Progress Bar" at bounding box center [209, 412] width 1 height 5
click at [211, 410] on div "Progress Bar" at bounding box center [211, 412] width 1 height 5
click at [221, 412] on div "Progress Bar" at bounding box center [221, 412] width 1 height 5
click at [227, 413] on div "Progress Bar" at bounding box center [227, 412] width 1 height 5
click at [233, 414] on div "Progress Bar" at bounding box center [233, 412] width 1 height 5
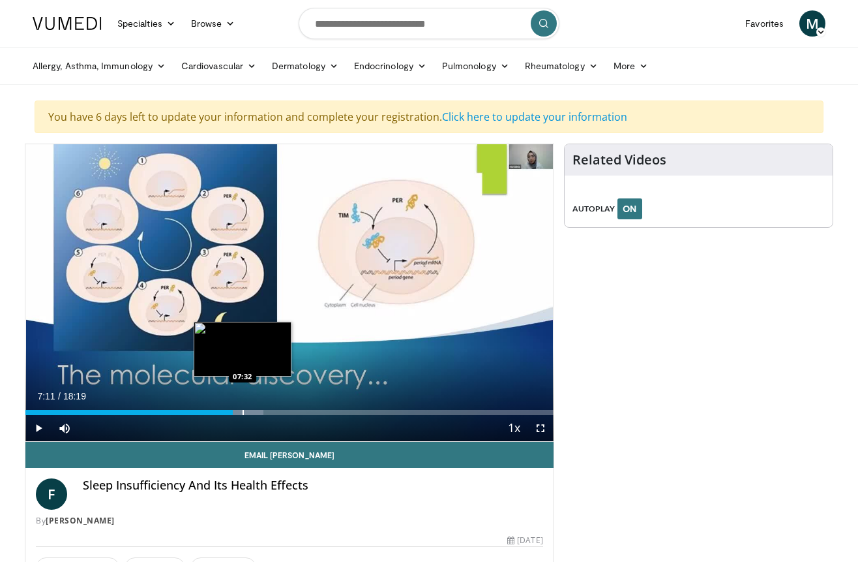
click at [243, 414] on div "Progress Bar" at bounding box center [243, 412] width 1 height 5
click at [252, 414] on div "Progress Bar" at bounding box center [252, 412] width 1 height 5
click at [263, 414] on div "Progress Bar" at bounding box center [263, 412] width 1 height 5
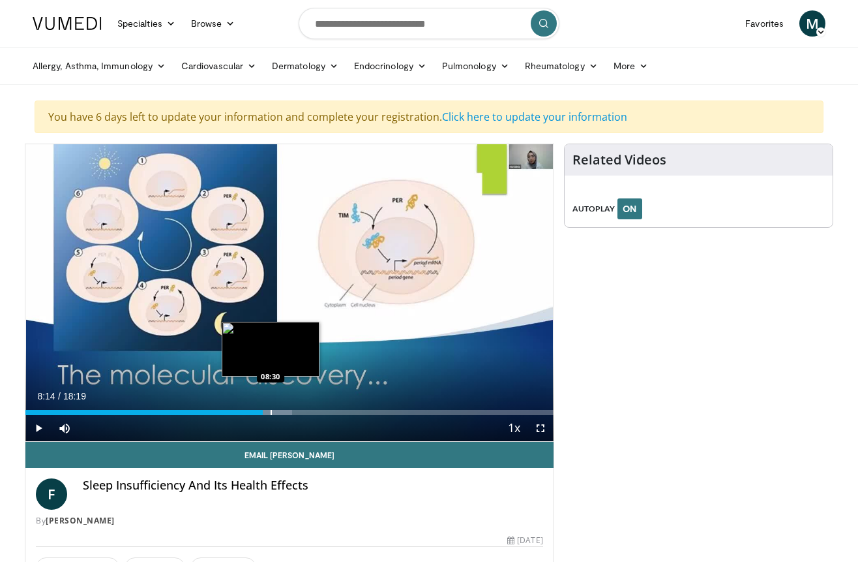
click at [271, 413] on div "Progress Bar" at bounding box center [271, 412] width 1 height 5
click at [284, 410] on div "Progress Bar" at bounding box center [284, 412] width 1 height 5
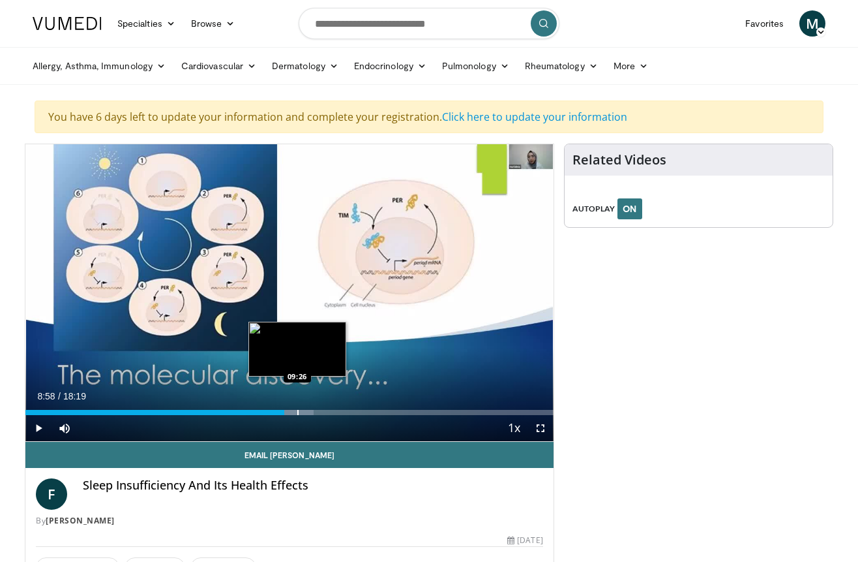
click at [297, 411] on div "Progress Bar" at bounding box center [297, 412] width 1 height 5
click at [310, 412] on div "Progress Bar" at bounding box center [310, 412] width 1 height 5
click at [323, 412] on div "Progress Bar" at bounding box center [323, 412] width 1 height 5
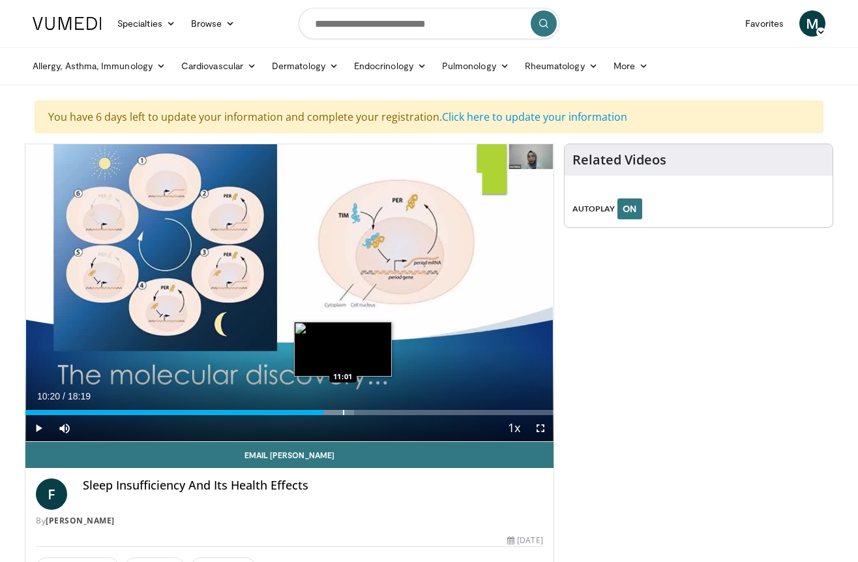
click at [343, 412] on div "Progress Bar" at bounding box center [343, 412] width 1 height 5
click at [351, 413] on div "Progress Bar" at bounding box center [351, 412] width 1 height 5
click at [363, 412] on div "Progress Bar" at bounding box center [363, 412] width 1 height 5
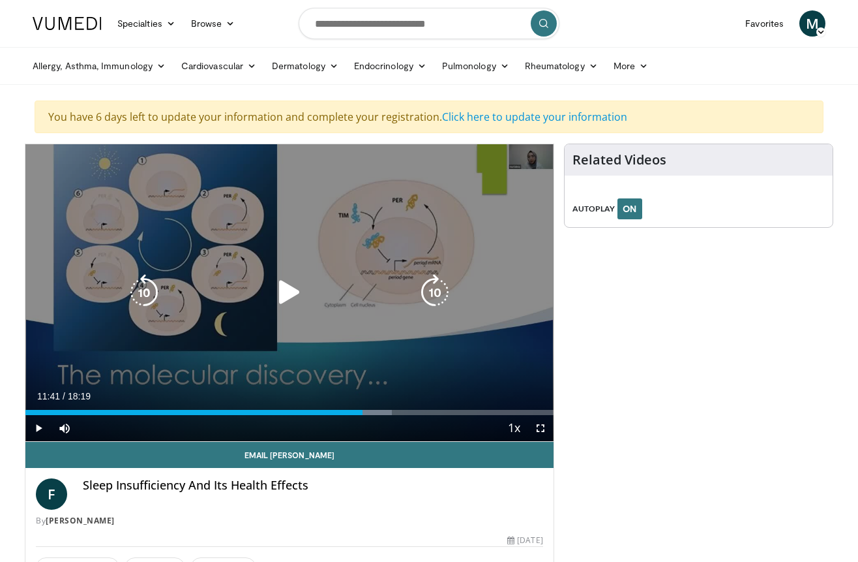
click at [515, 343] on div "10 seconds Tap to unmute" at bounding box center [289, 292] width 528 height 297
click at [305, 280] on icon "Video Player" at bounding box center [289, 292] width 37 height 37
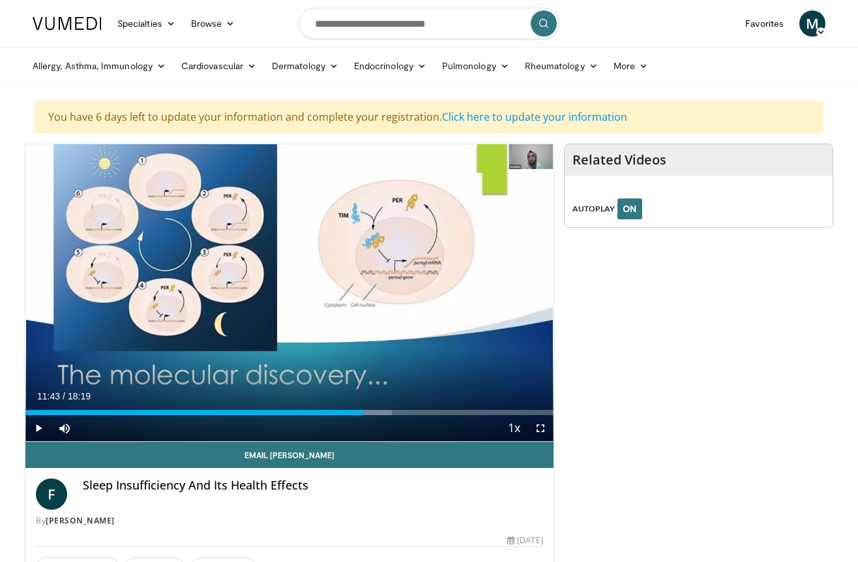
click at [298, 492] on h4 "Sleep Insufficiency And Its Health Effects" at bounding box center [313, 485] width 461 height 14
drag, startPoint x: 80, startPoint y: 483, endPoint x: 316, endPoint y: 498, distance: 236.0
click at [316, 498] on div "F Sleep Insufficiency And Its Health Effects By Fnu Fatima" at bounding box center [289, 502] width 507 height 48
copy h4 "Sleep Insufficiency And Its Health Effects"
click at [663, 421] on div "Related Videos AUTOPLAY ON" at bounding box center [698, 446] width 269 height 605
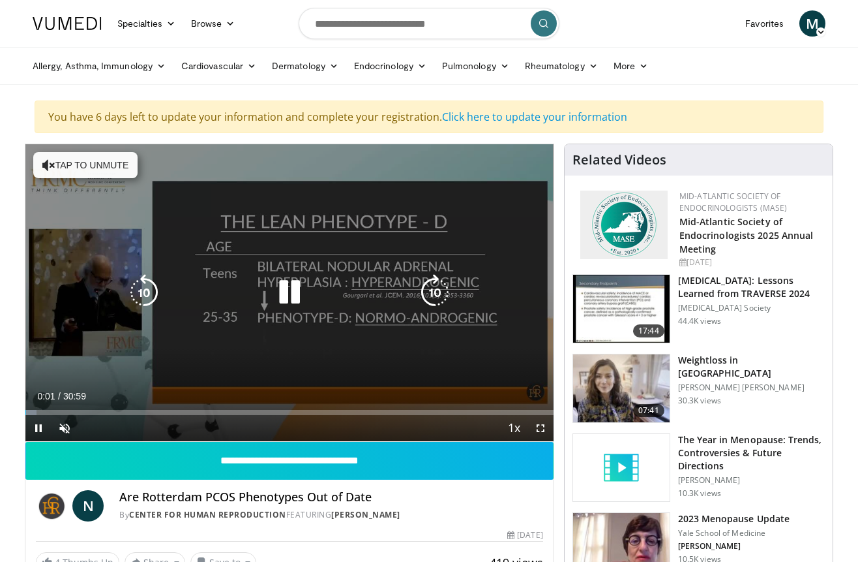
click at [292, 295] on icon "Video Player" at bounding box center [289, 292] width 37 height 37
